Goal: Task Accomplishment & Management: Manage account settings

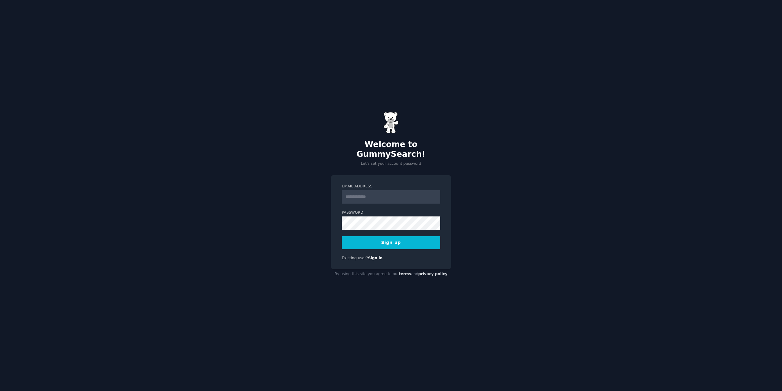
click at [356, 190] on input "Email Address" at bounding box center [391, 196] width 98 height 13
type input "**********"
click at [280, 271] on div "**********" at bounding box center [391, 195] width 782 height 391
click at [389, 239] on button "Sign up" at bounding box center [391, 242] width 98 height 13
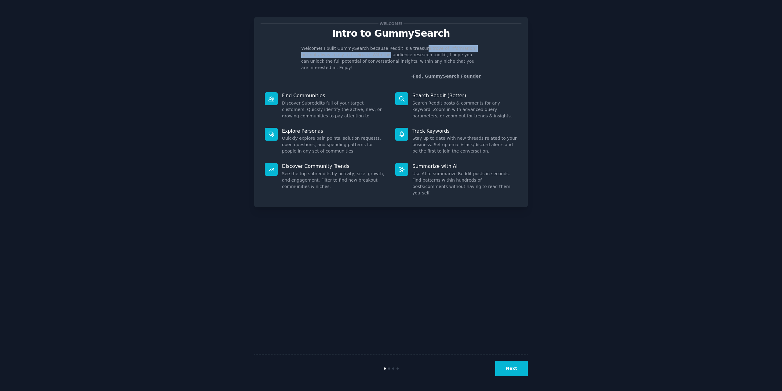
drag, startPoint x: 364, startPoint y: 52, endPoint x: 415, endPoint y: 49, distance: 51.4
click at [415, 49] on p "Welcome! I built GummySearch because Reddit is a treasure trove of information,…" at bounding box center [391, 58] width 180 height 26
click at [412, 49] on p "Welcome! I built GummySearch because Reddit is a treasure trove of information,…" at bounding box center [391, 58] width 180 height 26
drag, startPoint x: 412, startPoint y: 49, endPoint x: 470, endPoint y: 48, distance: 58.4
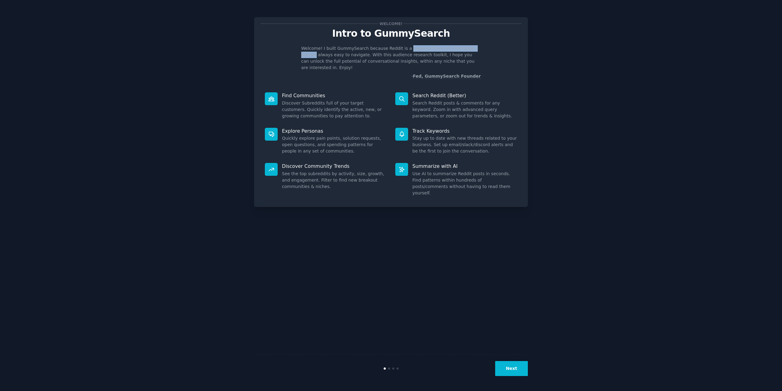
click at [470, 48] on p "Welcome! I built GummySearch because Reddit is a treasure trove of information,…" at bounding box center [391, 58] width 180 height 26
drag, startPoint x: 475, startPoint y: 54, endPoint x: 295, endPoint y: 50, distance: 179.7
click at [295, 50] on div "Welcome! I built GummySearch because Reddit is a treasure trove of information,…" at bounding box center [391, 62] width 261 height 34
drag, startPoint x: 295, startPoint y: 50, endPoint x: 484, endPoint y: 57, distance: 188.9
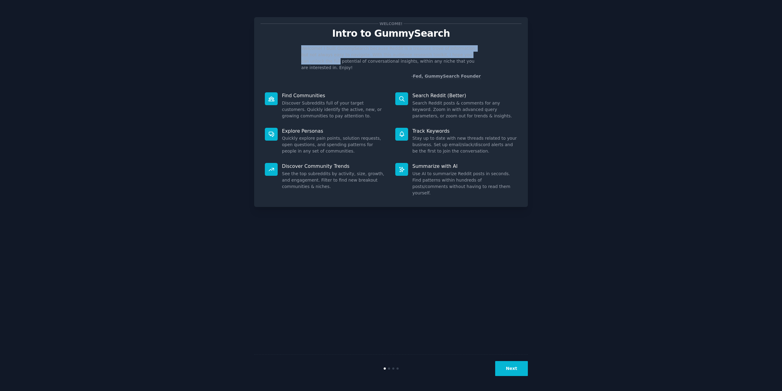
click at [484, 57] on div "Welcome! I built GummySearch because Reddit is a treasure trove of information,…" at bounding box center [391, 62] width 261 height 34
click at [484, 56] on div "Welcome! I built GummySearch because Reddit is a treasure trove of information,…" at bounding box center [391, 62] width 261 height 34
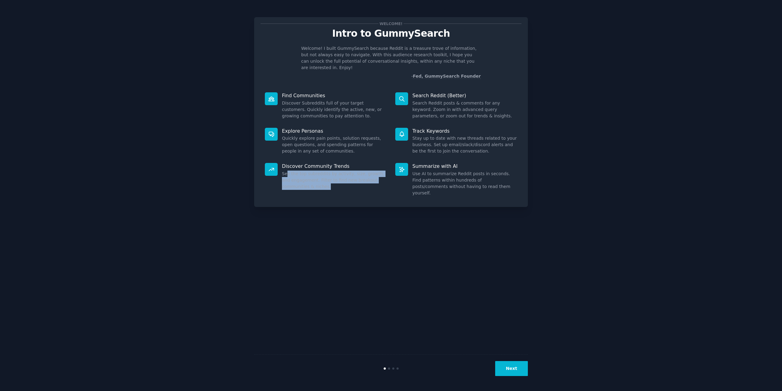
drag, startPoint x: 302, startPoint y: 179, endPoint x: 292, endPoint y: 158, distance: 23.5
click at [286, 170] on dd "See the top subreddits by activity, size, growth, and engagement. Filter to fin…" at bounding box center [334, 179] width 105 height 19
click at [419, 100] on dd "Search Reddit posts & comments for any keyword. Zoom in with advanced query par…" at bounding box center [464, 109] width 105 height 19
drag, startPoint x: 416, startPoint y: 90, endPoint x: 458, endPoint y: 90, distance: 42.5
click at [456, 92] on p "Search Reddit (Better)" at bounding box center [464, 95] width 105 height 6
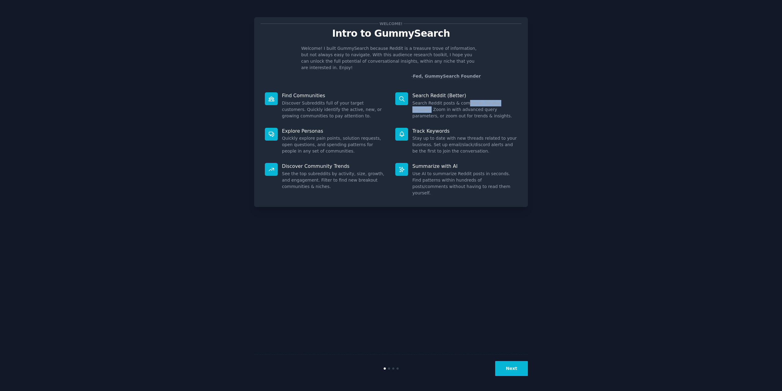
drag, startPoint x: 463, startPoint y: 98, endPoint x: 513, endPoint y: 97, distance: 49.8
click at [513, 100] on dd "Search Reddit posts & comments for any keyword. Zoom in with advanced query par…" at bounding box center [464, 109] width 105 height 19
drag, startPoint x: 494, startPoint y: 98, endPoint x: 409, endPoint y: 92, distance: 85.5
click at [409, 92] on div "Search Reddit (Better) Search Reddit posts & comments for any keyword. Zoom in …" at bounding box center [456, 105] width 130 height 35
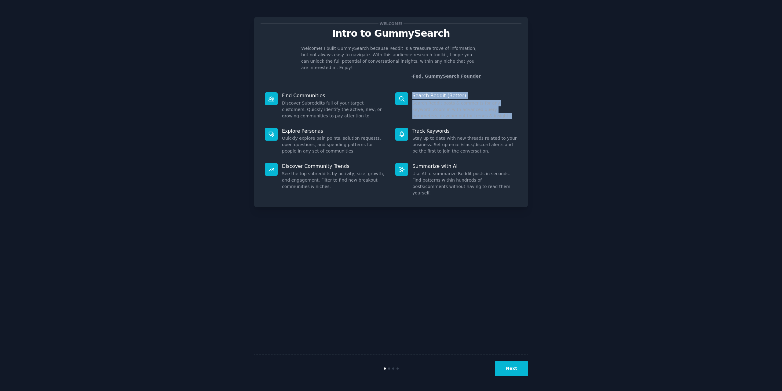
drag, startPoint x: 459, startPoint y: 110, endPoint x: 409, endPoint y: 89, distance: 54.6
click at [409, 89] on div "Search Reddit (Better) Search Reddit posts & comments for any keyword. Zoom in …" at bounding box center [456, 105] width 130 height 35
click at [409, 92] on dt "Search Reddit (Better)" at bounding box center [456, 95] width 122 height 6
drag, startPoint x: 409, startPoint y: 89, endPoint x: 467, endPoint y: 109, distance: 60.6
click at [466, 108] on div "Search Reddit (Better) Search Reddit posts & comments for any keyword. Zoom in …" at bounding box center [456, 105] width 130 height 35
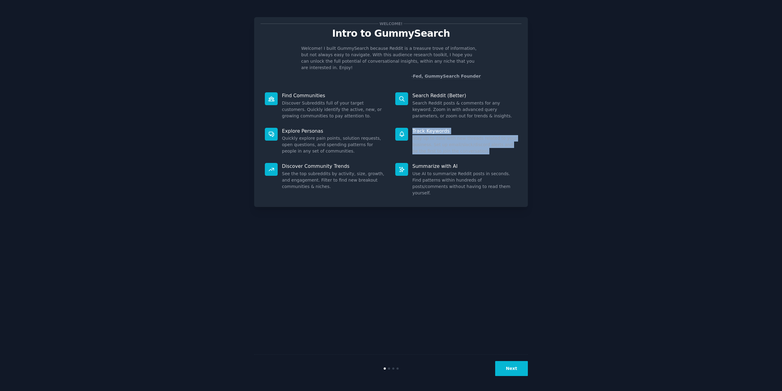
drag, startPoint x: 469, startPoint y: 147, endPoint x: 398, endPoint y: 128, distance: 73.4
click at [398, 128] on div "Track Keywords Stay up to date with new threads related to your business. Set u…" at bounding box center [456, 140] width 130 height 35
click at [398, 128] on div at bounding box center [401, 134] width 13 height 13
drag, startPoint x: 409, startPoint y: 128, endPoint x: 481, endPoint y: 144, distance: 73.6
click at [474, 142] on div "Track Keywords Stay up to date with new threads related to your business. Set u…" at bounding box center [456, 140] width 130 height 35
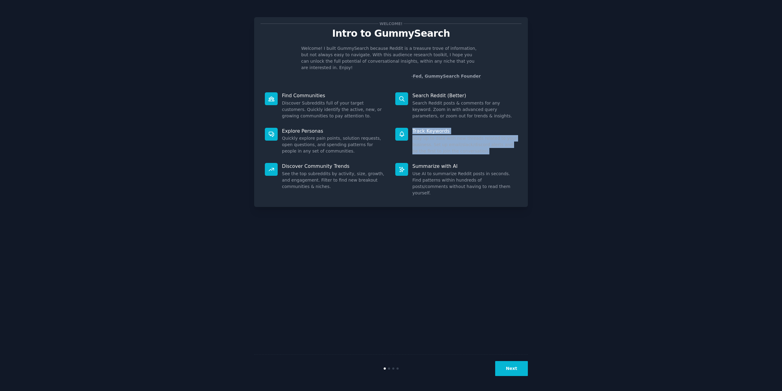
click at [488, 146] on dd "Stay up to date with new threads related to your business. Set up email/slack/d…" at bounding box center [464, 144] width 105 height 19
drag, startPoint x: 488, startPoint y: 146, endPoint x: 391, endPoint y: 123, distance: 99.7
click at [391, 123] on div "Track Keywords Stay up to date with new threads related to your business. Set u…" at bounding box center [456, 140] width 130 height 35
click at [407, 163] on div at bounding box center [401, 169] width 13 height 13
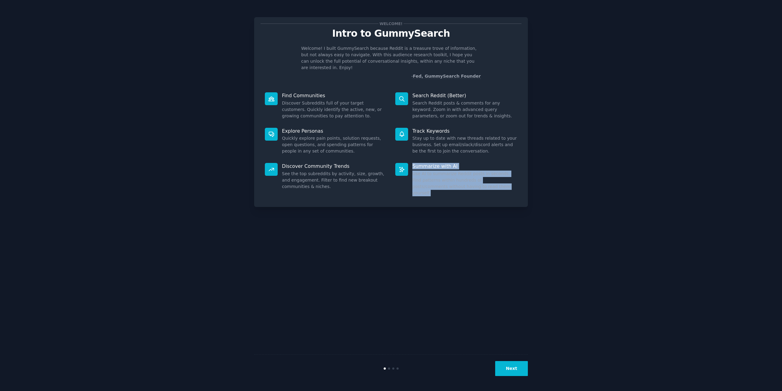
drag, startPoint x: 421, startPoint y: 161, endPoint x: 494, endPoint y: 187, distance: 77.0
click at [494, 187] on div "Summarize with AI Use AI to summarize Reddit posts in seconds. Find patterns wi…" at bounding box center [456, 180] width 130 height 42
click at [485, 185] on div "Summarize with AI Use AI to summarize Reddit posts in seconds. Find patterns wi…" at bounding box center [456, 180] width 130 height 42
drag, startPoint x: 485, startPoint y: 185, endPoint x: 408, endPoint y: 161, distance: 80.1
click at [408, 161] on div "Summarize with AI Use AI to summarize Reddit posts in seconds. Find patterns wi…" at bounding box center [456, 180] width 130 height 42
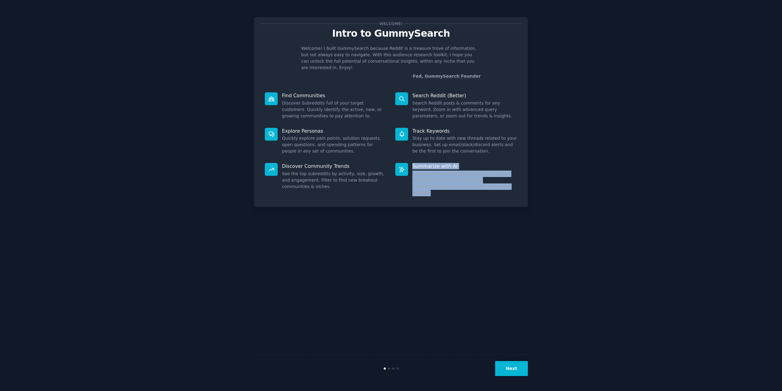
click at [517, 366] on button "Next" at bounding box center [511, 368] width 33 height 15
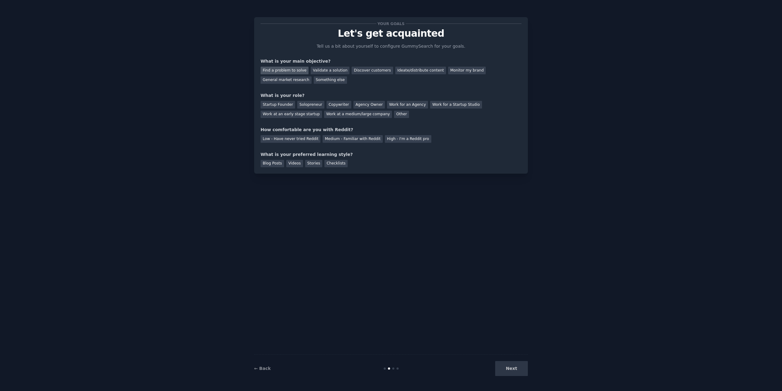
click at [304, 72] on div "Find a problem to solve" at bounding box center [285, 71] width 48 height 8
click at [334, 72] on div "Validate a solution" at bounding box center [330, 71] width 39 height 8
click at [249, 67] on div "Your goals Let's get acquainted Tell us a bit about yourself to configure Gummy…" at bounding box center [391, 196] width 765 height 374
click at [293, 70] on div "Find a problem to solve" at bounding box center [285, 71] width 48 height 8
click at [311, 105] on div "Solopreneur" at bounding box center [310, 105] width 27 height 8
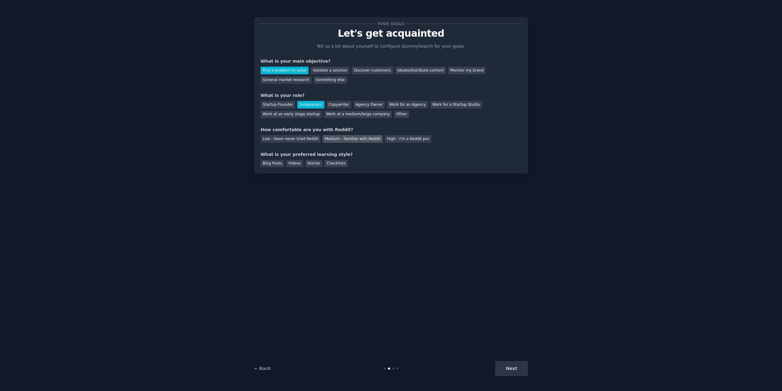
click at [330, 140] on div "Medium - Familiar with Reddit" at bounding box center [353, 139] width 60 height 8
drag, startPoint x: 266, startPoint y: 155, endPoint x: 333, endPoint y: 152, distance: 67.6
click at [333, 152] on div "Your goals Let's get acquainted Tell us a bit about yourself to configure Gummy…" at bounding box center [391, 95] width 274 height 156
click at [333, 152] on div "What is your preferred learning style?" at bounding box center [391, 154] width 261 height 6
click at [267, 163] on div "Blog Posts" at bounding box center [273, 164] width 24 height 8
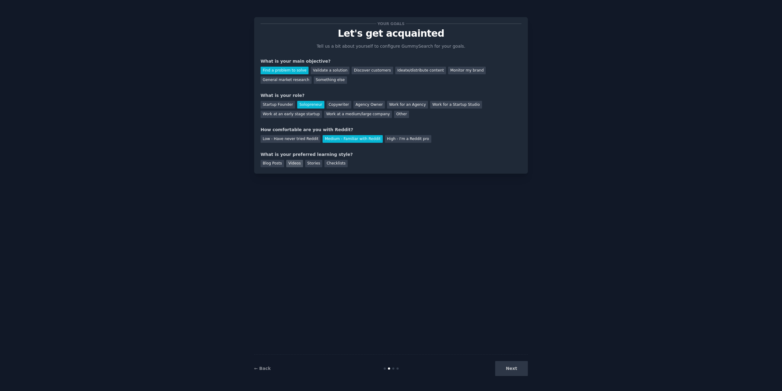
click at [295, 164] on div "Videos" at bounding box center [294, 164] width 17 height 8
click at [305, 164] on div "Stories" at bounding box center [313, 164] width 17 height 8
click at [332, 164] on div "Checklists" at bounding box center [335, 164] width 23 height 8
click at [297, 165] on div "Videos" at bounding box center [294, 164] width 17 height 8
click at [313, 167] on div "Stories" at bounding box center [313, 164] width 17 height 8
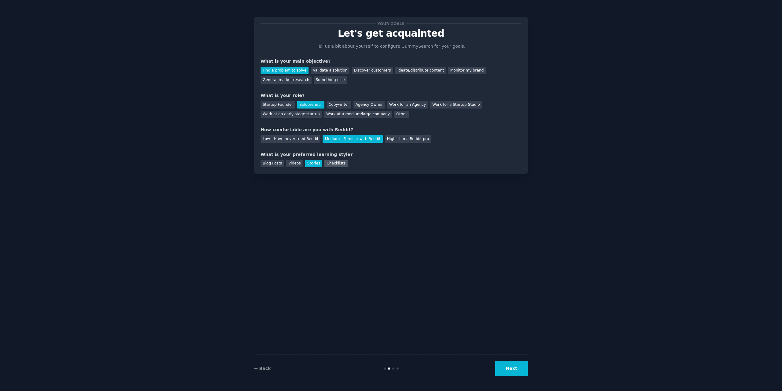
click at [324, 167] on div "Checklists" at bounding box center [335, 164] width 23 height 8
click at [286, 166] on div "Videos" at bounding box center [294, 164] width 17 height 8
click at [514, 365] on button "Next" at bounding box center [511, 368] width 33 height 15
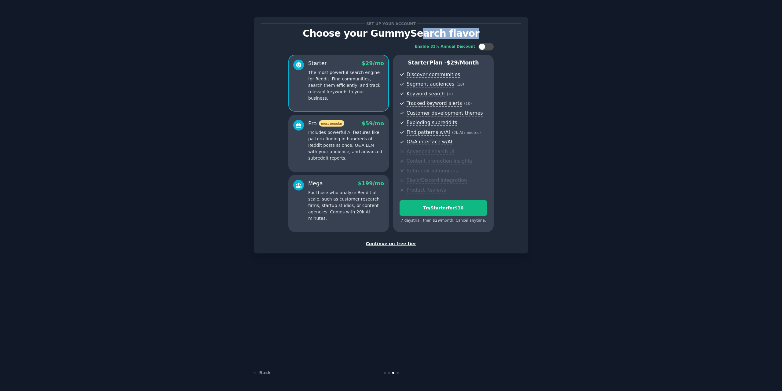
drag, startPoint x: 419, startPoint y: 38, endPoint x: 468, endPoint y: 34, distance: 50.0
click at [468, 34] on p "Choose your GummySearch flavor" at bounding box center [391, 33] width 261 height 11
click at [356, 137] on p "Includes powerful AI features like pattern-finding in hundreds of Reddit posts …" at bounding box center [346, 145] width 76 height 32
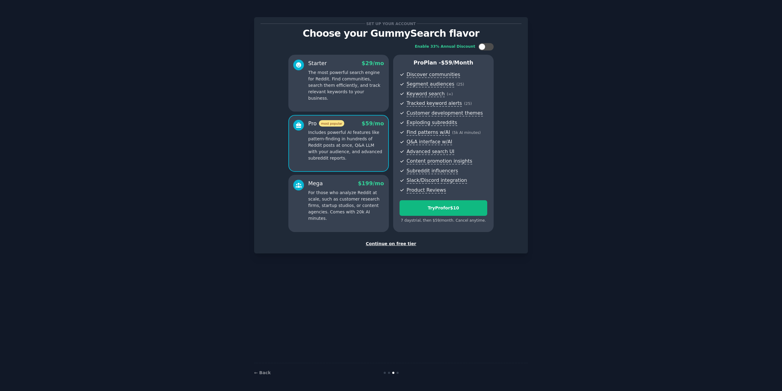
click at [348, 187] on div "Mega $ 199 /mo" at bounding box center [346, 184] width 76 height 8
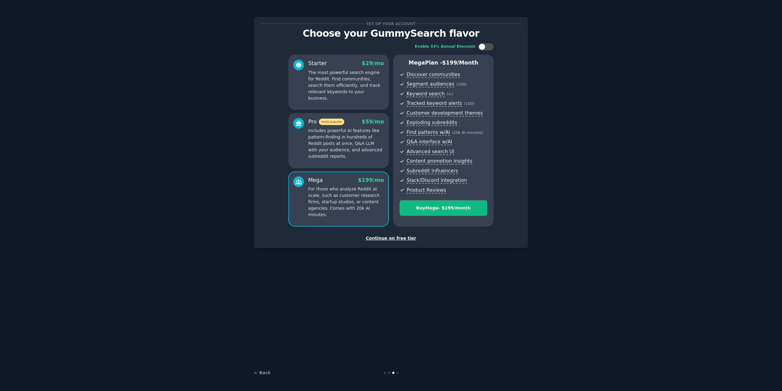
click at [397, 237] on div "Continue on free tier" at bounding box center [391, 238] width 261 height 6
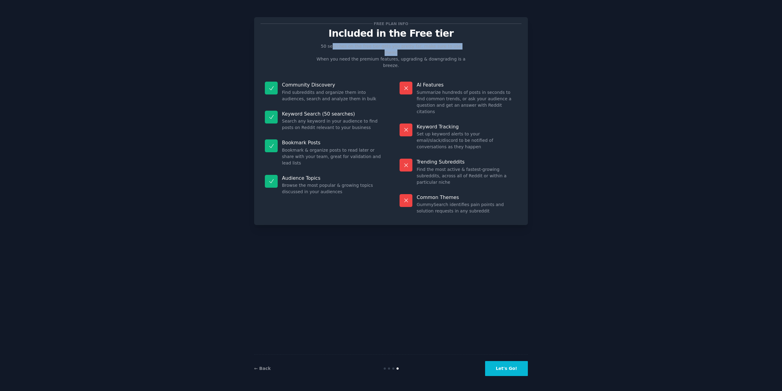
drag, startPoint x: 333, startPoint y: 48, endPoint x: 465, endPoint y: 46, distance: 131.4
click at [465, 46] on p "50 searches on the free tier gets you pretty far, make sure to use them! When y…" at bounding box center [391, 56] width 154 height 26
click at [464, 47] on p "50 searches on the free tier gets you pretty far, make sure to use them! When y…" at bounding box center [391, 56] width 154 height 26
drag, startPoint x: 464, startPoint y: 47, endPoint x: 325, endPoint y: 46, distance: 139.6
click at [325, 46] on p "50 searches on the free tier gets you pretty far, make sure to use them! When y…" at bounding box center [391, 56] width 154 height 26
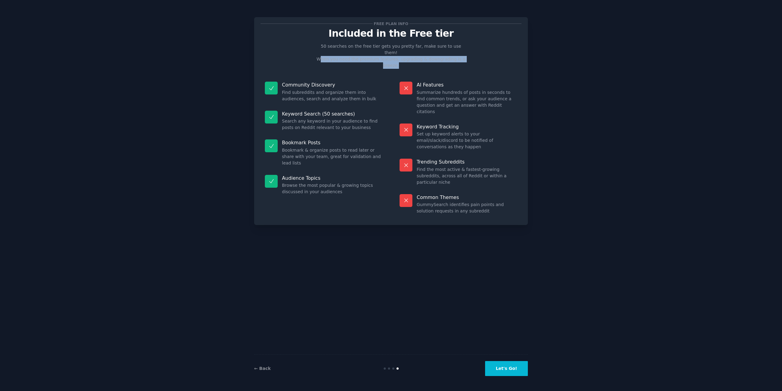
drag, startPoint x: 320, startPoint y: 56, endPoint x: 481, endPoint y: 52, distance: 160.7
click at [481, 52] on div "Free plan info Included in the Free tier 50 searches on the free tier gets you …" at bounding box center [391, 121] width 261 height 195
drag, startPoint x: 461, startPoint y: 55, endPoint x: 334, endPoint y: 47, distance: 127.1
click at [335, 47] on div "Free plan info Included in the Free tier 50 searches on the free tier gets you …" at bounding box center [391, 121] width 261 height 195
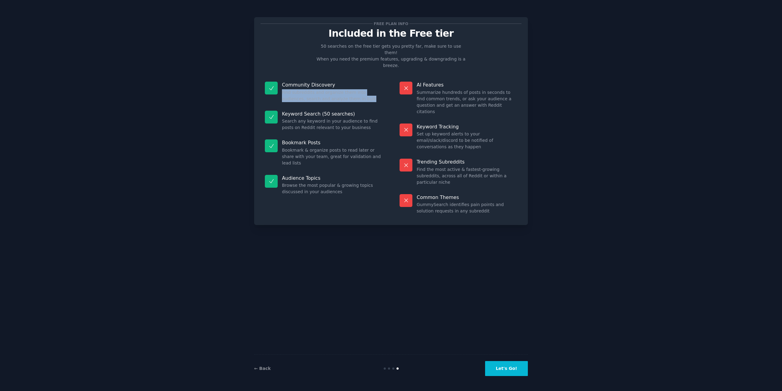
drag, startPoint x: 281, startPoint y: 82, endPoint x: 355, endPoint y: 84, distance: 74.0
click at [355, 84] on div "Community Discovery Find subreddits and organize them into audiences, search an…" at bounding box center [324, 91] width 126 height 29
click at [355, 89] on dd "Find subreddits and organize them into audiences, search and analyze them in bu…" at bounding box center [332, 95] width 101 height 13
drag, startPoint x: 355, startPoint y: 85, endPoint x: 283, endPoint y: 77, distance: 72.8
click at [283, 89] on dd "Find subreddits and organize them into audiences, search and analyze them in bu…" at bounding box center [332, 95] width 101 height 13
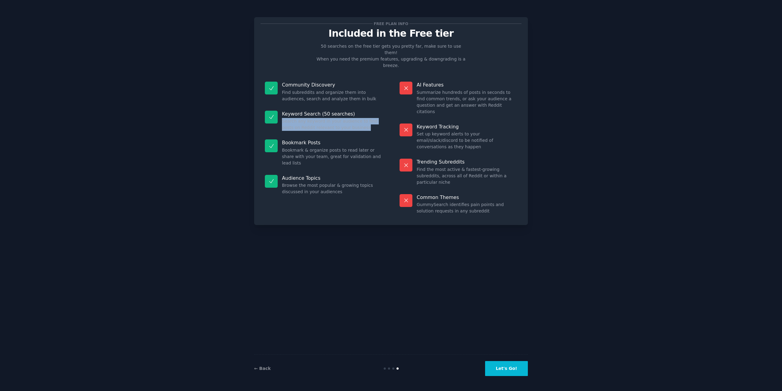
drag, startPoint x: 361, startPoint y: 115, endPoint x: 281, endPoint y: 109, distance: 80.6
click at [281, 109] on div "Keyword Search (50 searches) Search any keyword in your audience to find posts …" at bounding box center [324, 120] width 126 height 29
drag, startPoint x: 281, startPoint y: 109, endPoint x: 354, endPoint y: 117, distance: 73.8
click at [354, 117] on div "Keyword Search (50 searches) Search any keyword in your audience to find posts …" at bounding box center [324, 120] width 126 height 29
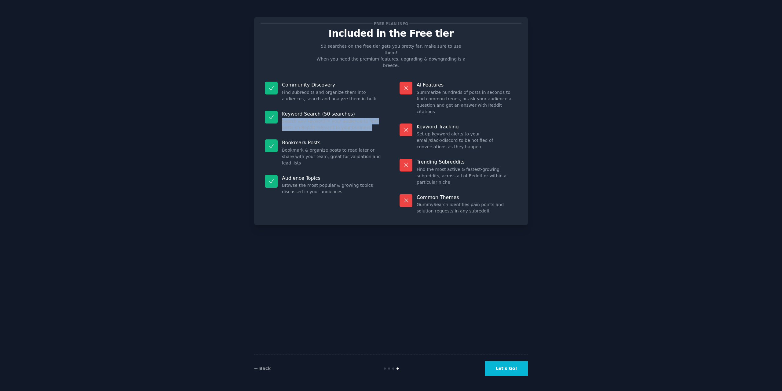
click at [356, 118] on dd "Search any keyword in your audience to find posts on Reddit relevant to your bu…" at bounding box center [332, 124] width 101 height 13
drag, startPoint x: 356, startPoint y: 117, endPoint x: 270, endPoint y: 109, distance: 86.5
click at [270, 109] on div "Keyword Search (50 searches) Search any keyword in your audience to find posts …" at bounding box center [324, 120] width 126 height 29
click at [272, 111] on div at bounding box center [271, 117] width 13 height 13
drag, startPoint x: 291, startPoint y: 109, endPoint x: 358, endPoint y: 118, distance: 68.0
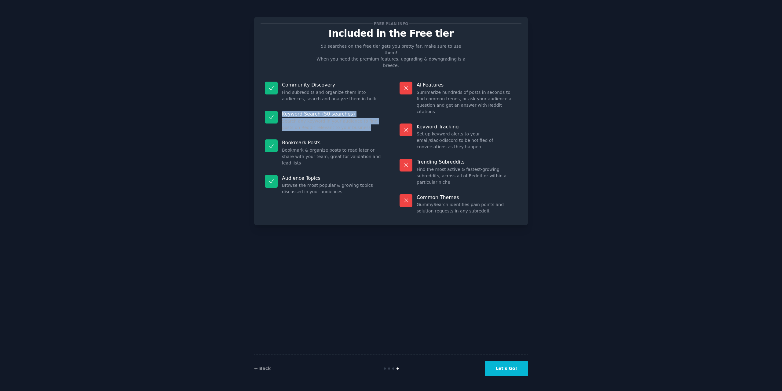
click at [358, 118] on div "Keyword Search (50 searches) Search any keyword in your audience to find posts …" at bounding box center [324, 120] width 126 height 29
click at [358, 118] on dd "Search any keyword in your audience to find posts on Reddit relevant to your bu…" at bounding box center [332, 124] width 101 height 13
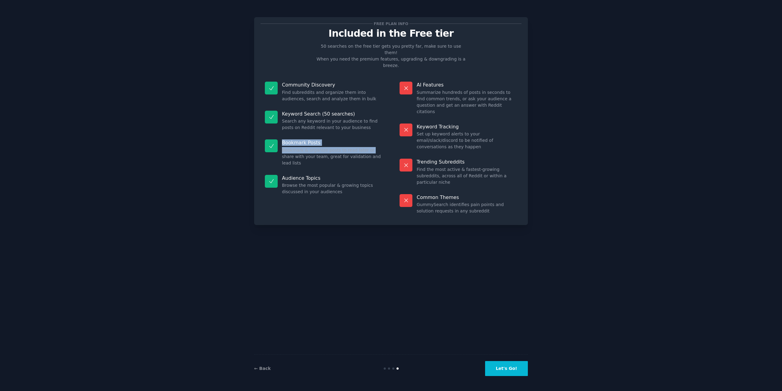
drag, startPoint x: 283, startPoint y: 130, endPoint x: 366, endPoint y: 138, distance: 83.5
click at [366, 138] on div "Bookmark Posts Bookmark & organize posts to read later or share with your team,…" at bounding box center [324, 152] width 126 height 35
drag, startPoint x: 382, startPoint y: 141, endPoint x: 276, endPoint y: 129, distance: 106.4
click at [276, 135] on div "Bookmark Posts Bookmark & organize posts to read later or share with your team,…" at bounding box center [324, 152] width 126 height 35
click at [510, 364] on button "Let's Go!" at bounding box center [506, 368] width 43 height 15
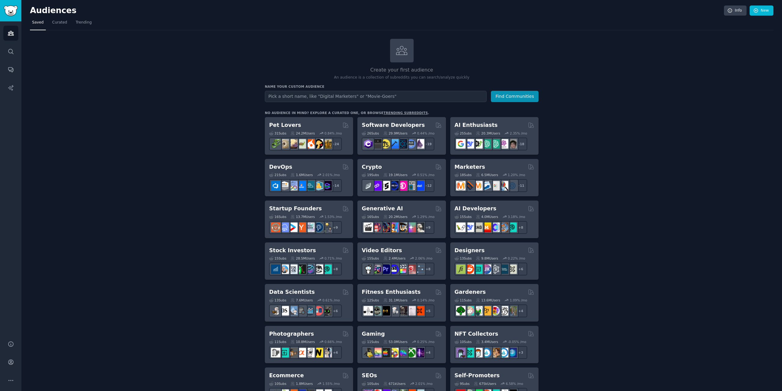
click at [323, 100] on input "text" at bounding box center [376, 96] width 222 height 11
click at [58, 24] on span "Curated" at bounding box center [59, 22] width 15 height 5
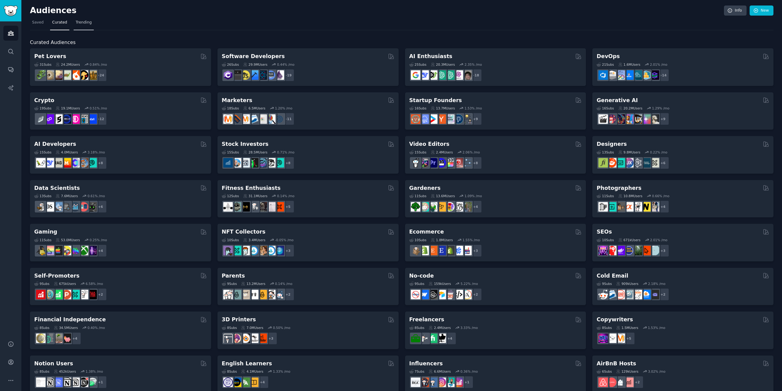
click at [80, 20] on span "Trending" at bounding box center [84, 22] width 16 height 5
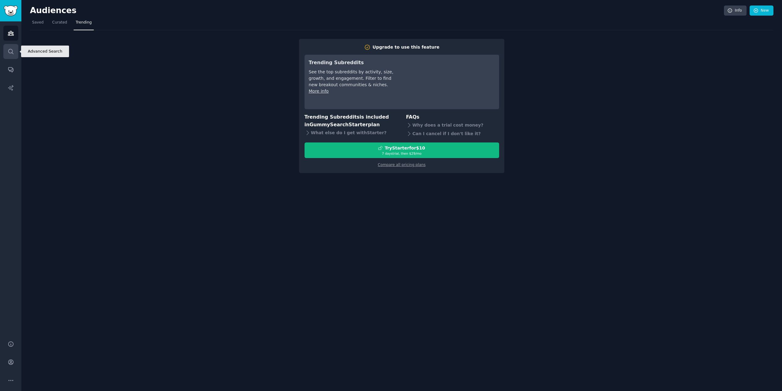
click at [12, 54] on icon "Sidebar" at bounding box center [11, 51] width 6 height 6
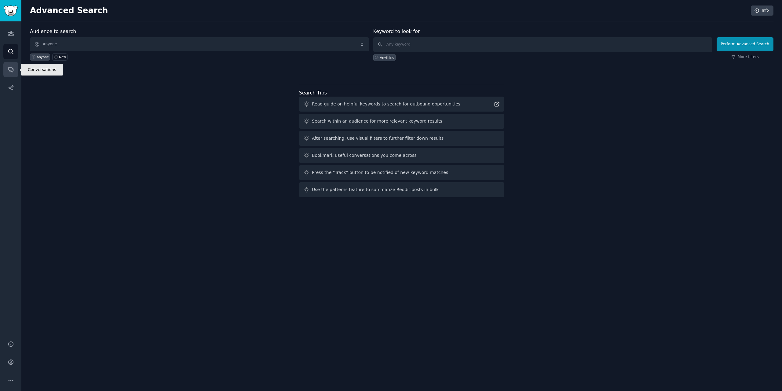
click at [12, 65] on link "Conversations" at bounding box center [10, 69] width 15 height 15
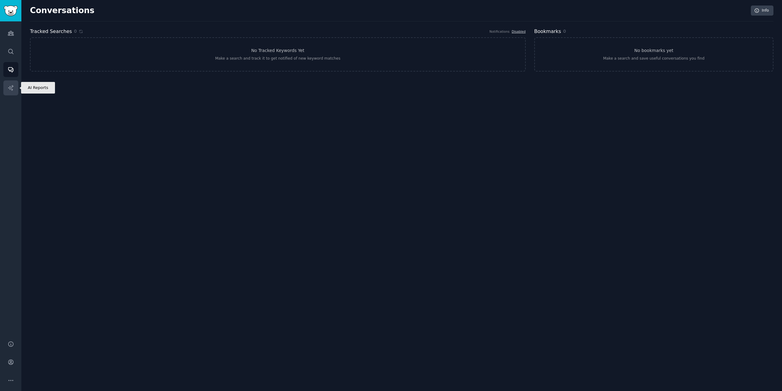
click at [8, 82] on link "AI Reports" at bounding box center [10, 87] width 15 height 15
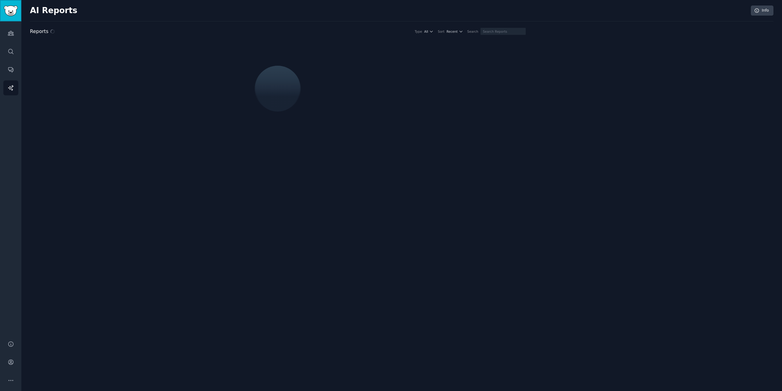
click at [18, 13] on link "Sidebar" at bounding box center [10, 10] width 21 height 21
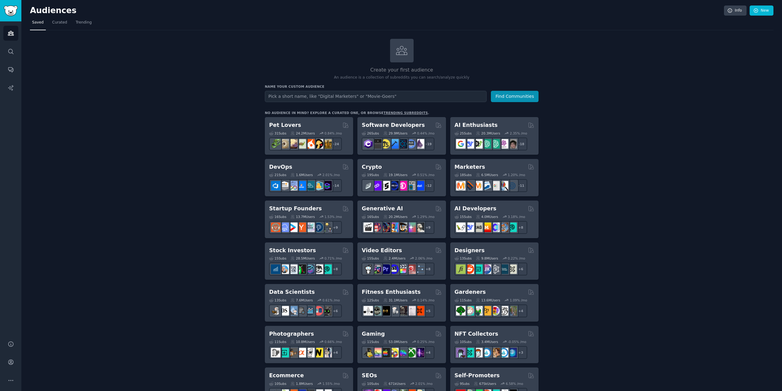
click at [247, 117] on div "Create your first audience An audience is a collection of subreddits you can se…" at bounding box center [402, 371] width 744 height 665
click at [277, 100] on input "text" at bounding box center [376, 96] width 222 height 11
click at [274, 86] on h3 "Name your custom audience" at bounding box center [402, 86] width 274 height 4
click at [272, 126] on h2 "Pet Lovers" at bounding box center [285, 125] width 32 height 8
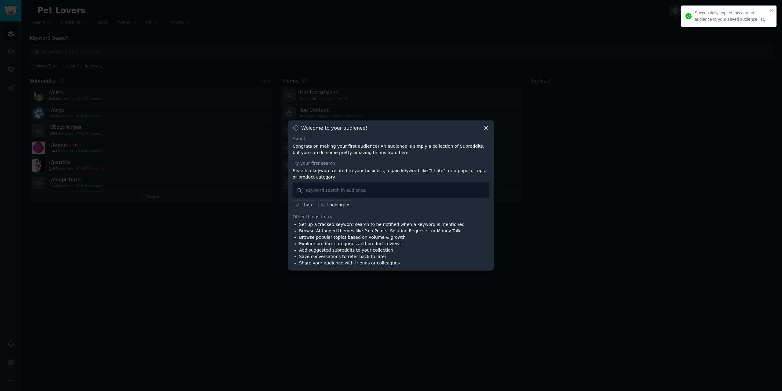
click at [485, 132] on div "Welcome to your audience! About Congrats on making your first audience! An audi…" at bounding box center [390, 195] width 205 height 150
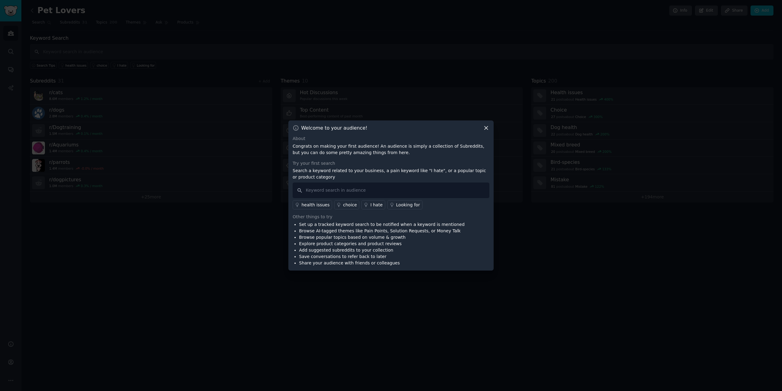
click at [486, 129] on icon at bounding box center [486, 128] width 6 height 6
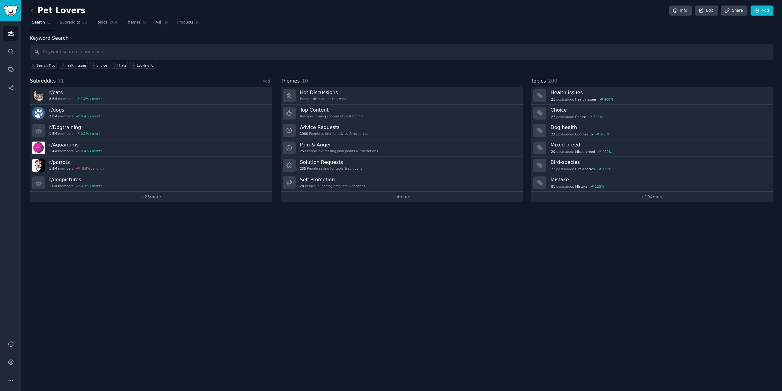
click at [30, 9] on icon at bounding box center [32, 10] width 6 height 6
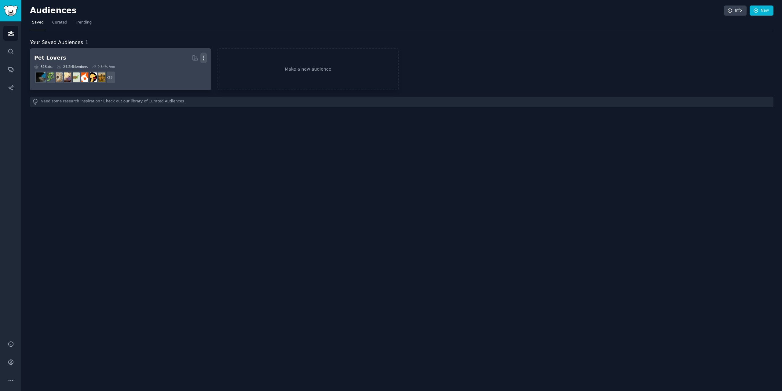
click at [203, 60] on icon "button" at bounding box center [203, 58] width 6 height 6
click at [188, 70] on p "Delete" at bounding box center [187, 71] width 14 height 6
